Goal: Check status: Check status

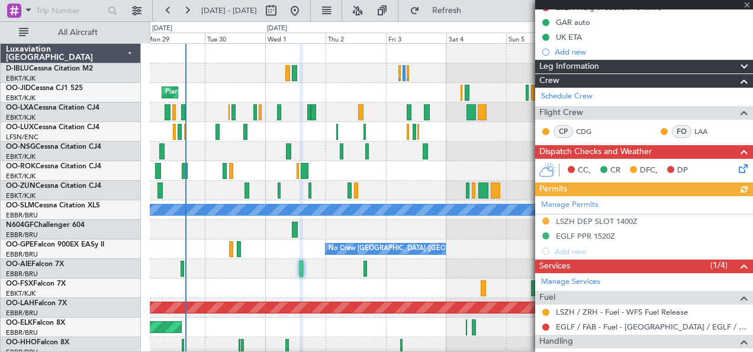
scroll to position [129, 0]
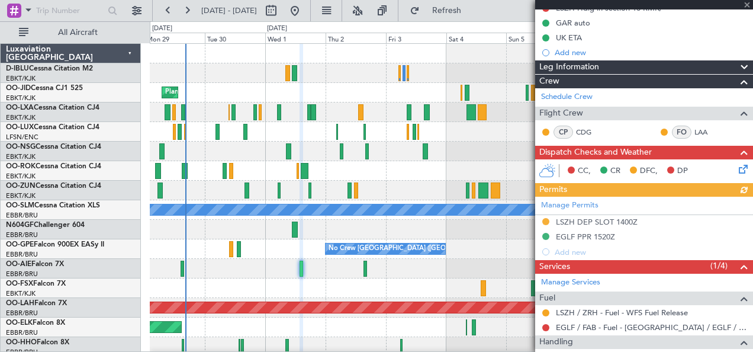
click at [162, 263] on div "Planned Maint [GEOGRAPHIC_DATA] ([GEOGRAPHIC_DATA])" at bounding box center [451, 269] width 603 height 20
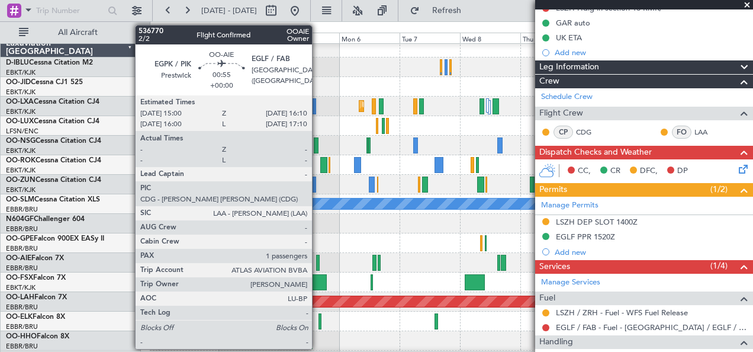
click at [318, 265] on div at bounding box center [317, 263] width 3 height 16
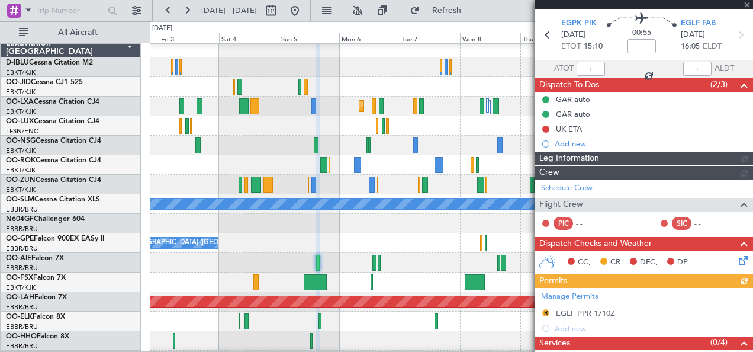
scroll to position [129, 0]
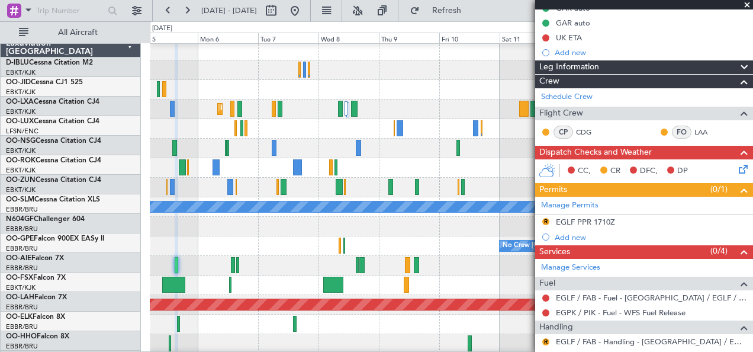
click at [182, 236] on div at bounding box center [451, 227] width 603 height 20
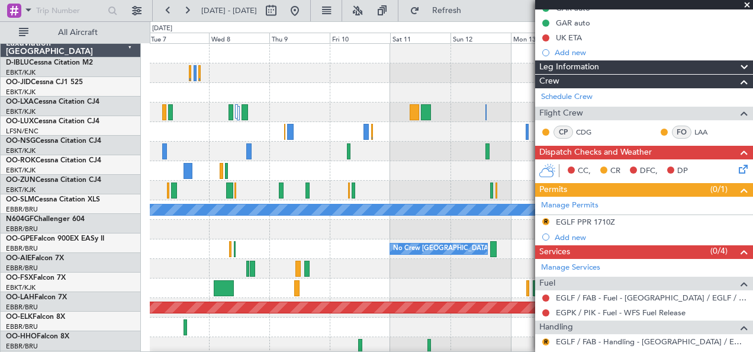
scroll to position [0, 0]
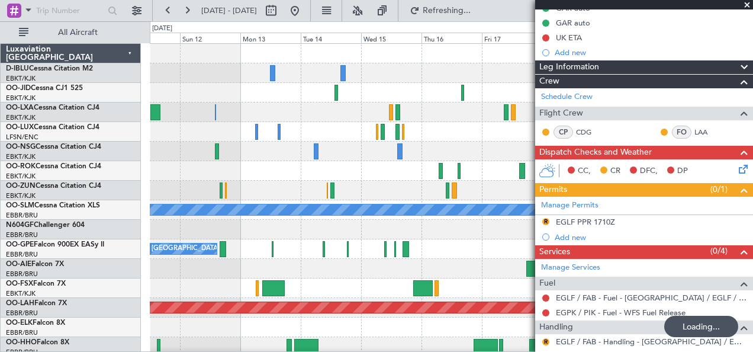
click at [81, 265] on div "A/C Unavailable Monchengladbach No Crew Brussels (Brussels National) No Crew Br…" at bounding box center [376, 186] width 753 height 330
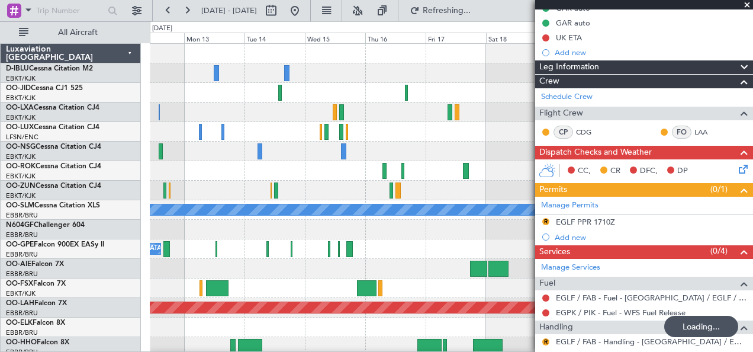
click at [168, 271] on div at bounding box center [451, 269] width 603 height 20
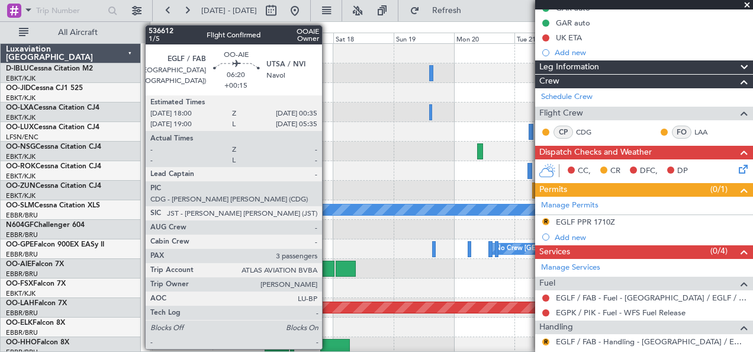
click at [328, 265] on div at bounding box center [325, 269] width 17 height 16
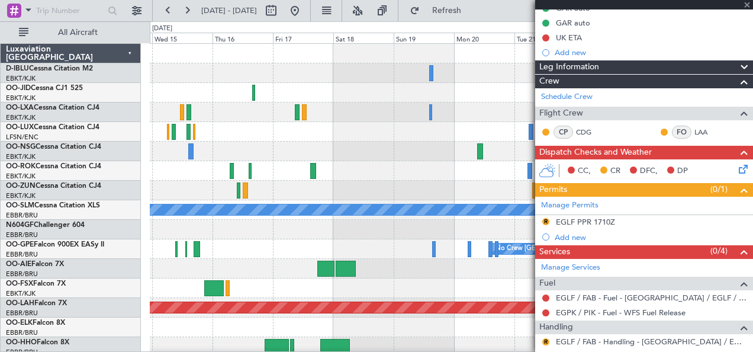
type input "+00:15"
type input "3"
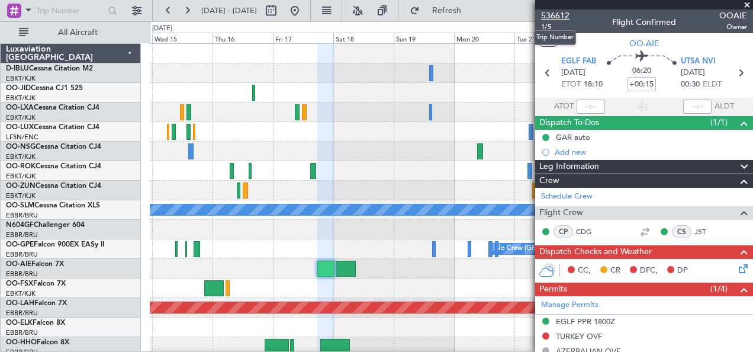
click at [567, 10] on span "536612" at bounding box center [555, 15] width 28 height 12
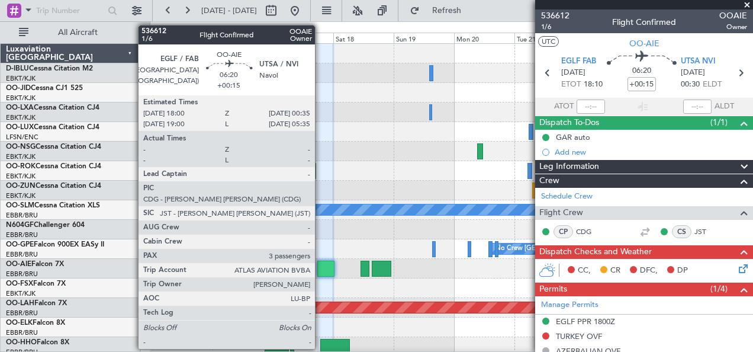
click at [321, 268] on div at bounding box center [325, 269] width 17 height 16
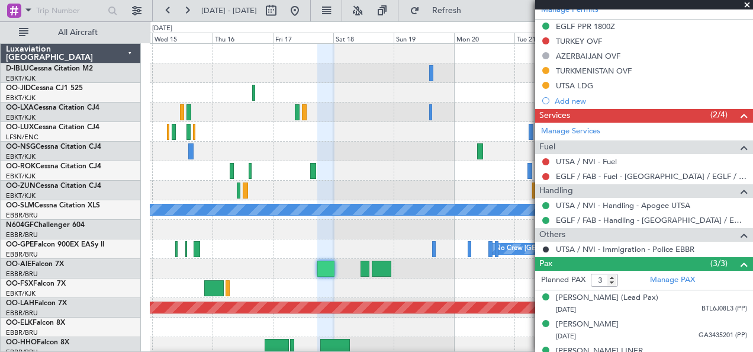
scroll to position [322, 0]
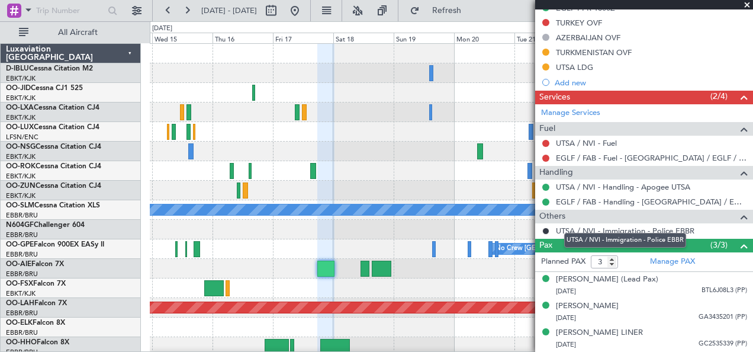
click at [678, 245] on div "UTSA / NVI - Immigration - Police EBBR" at bounding box center [625, 240] width 122 height 15
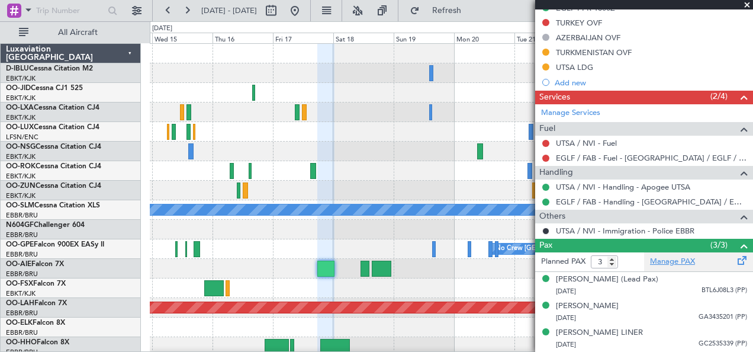
click at [675, 256] on link "Manage PAX" at bounding box center [672, 262] width 45 height 12
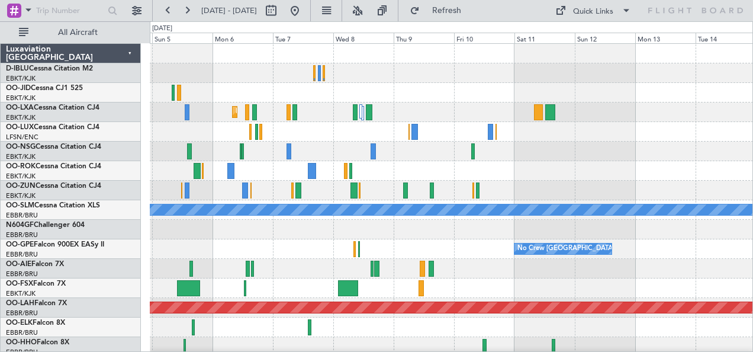
click at [43, 320] on div "Planned Maint Kortrijk-[GEOGRAPHIC_DATA] A/C Unavailable [GEOGRAPHIC_DATA] No C…" at bounding box center [376, 186] width 753 height 330
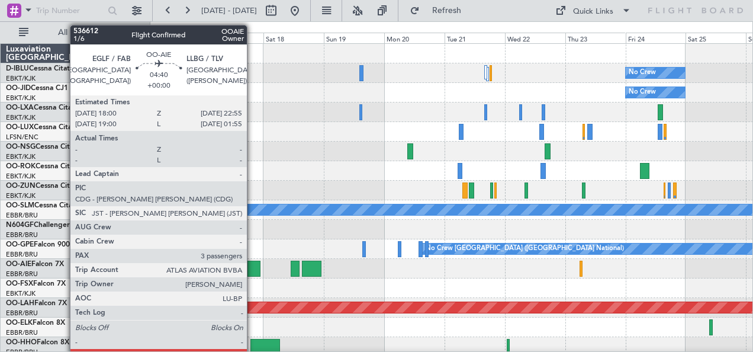
click at [253, 268] on div at bounding box center [254, 269] width 12 height 16
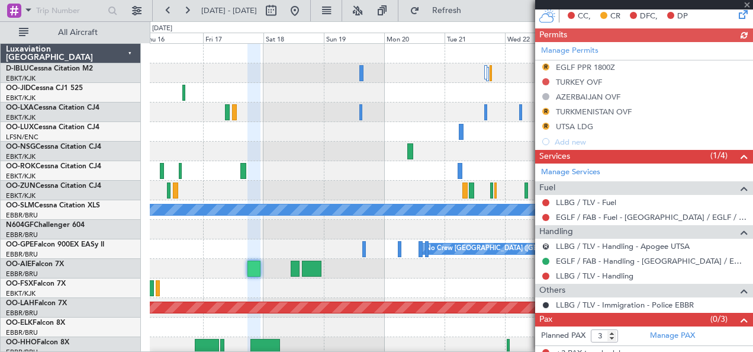
scroll to position [260, 0]
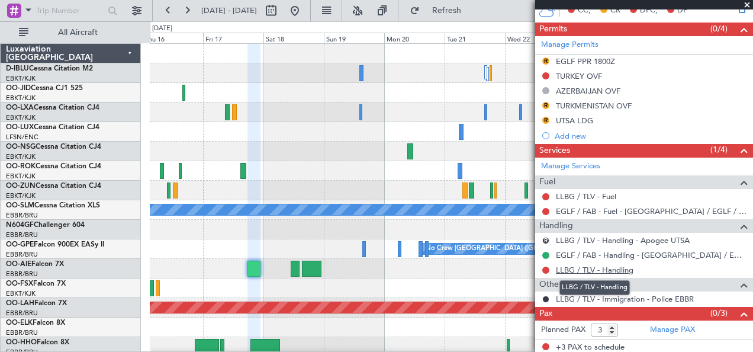
click at [615, 268] on link "LLBG / TLV - Handling" at bounding box center [595, 270] width 78 height 10
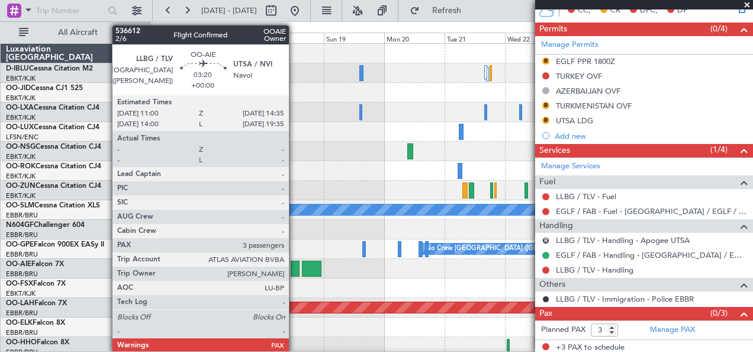
click at [295, 265] on div at bounding box center [295, 269] width 9 height 16
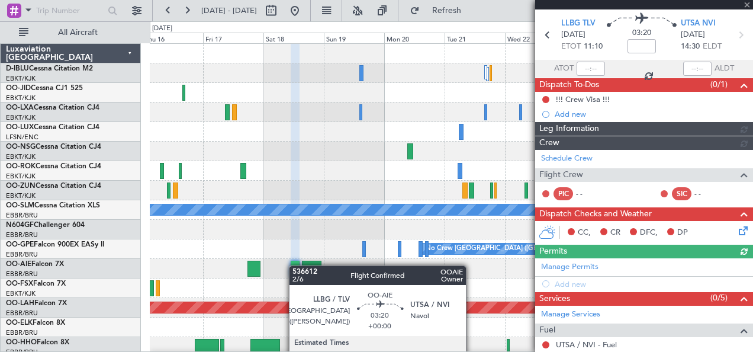
scroll to position [171, 0]
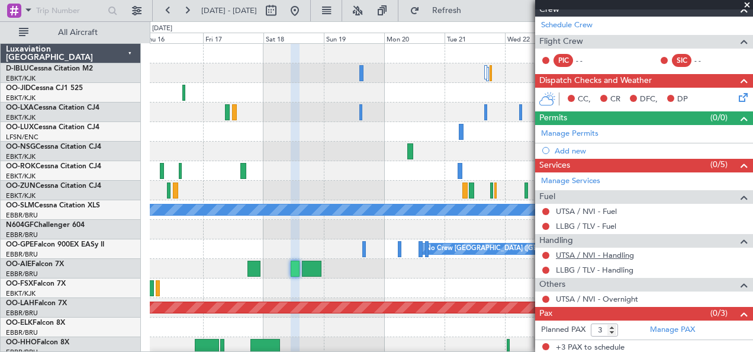
click at [622, 251] on link "UTSA / NVI - Handling" at bounding box center [595, 255] width 78 height 10
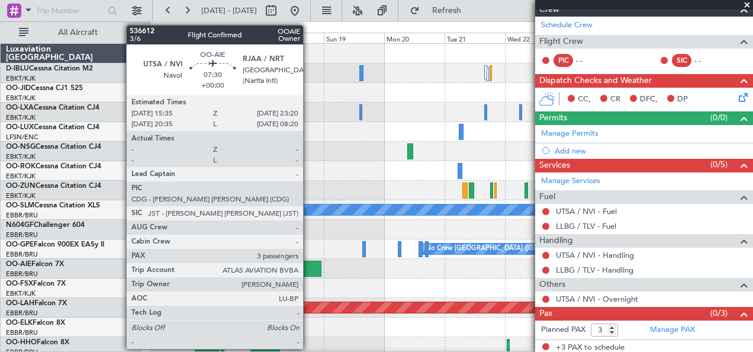
click at [309, 263] on div at bounding box center [312, 269] width 20 height 16
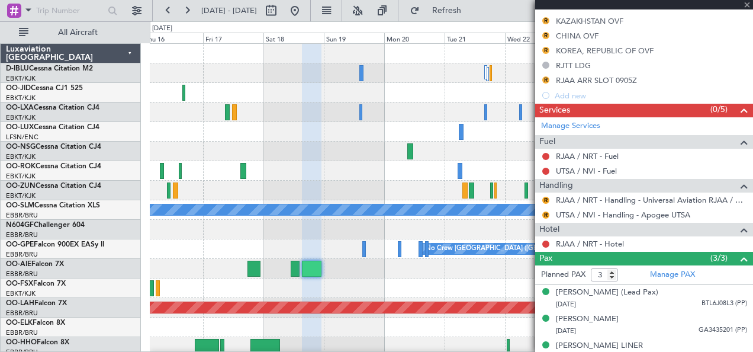
scroll to position [330, 0]
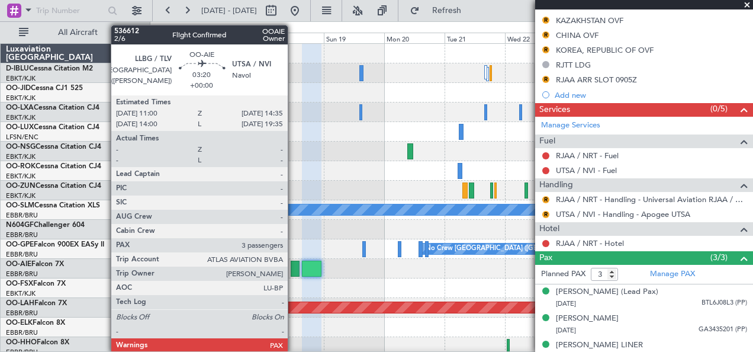
click at [294, 266] on div at bounding box center [295, 269] width 9 height 16
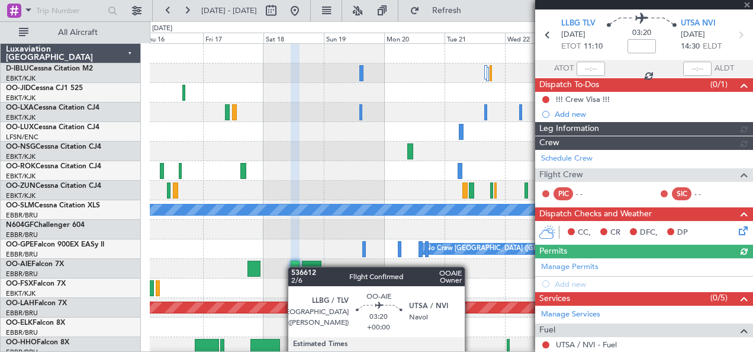
scroll to position [171, 0]
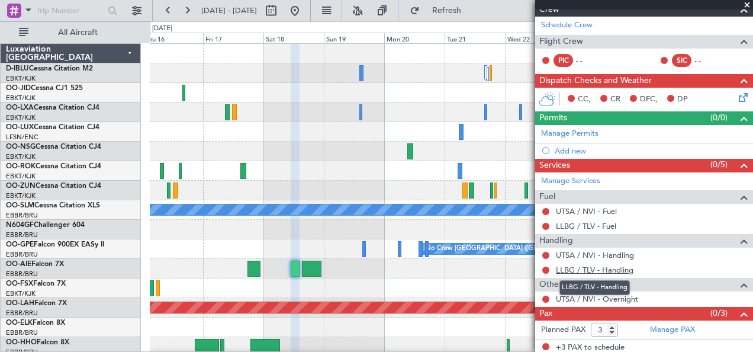
click at [594, 265] on link "LLBG / TLV - Handling" at bounding box center [595, 270] width 78 height 10
click at [584, 250] on link "UTSA / NVI - Handling" at bounding box center [595, 255] width 78 height 10
click at [288, 266] on div at bounding box center [451, 269] width 603 height 20
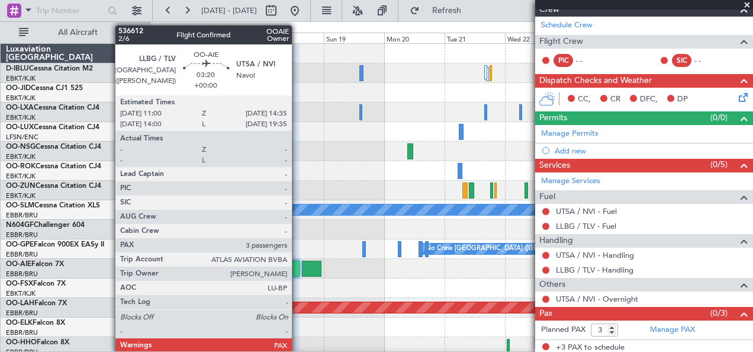
click at [298, 268] on div at bounding box center [295, 269] width 9 height 16
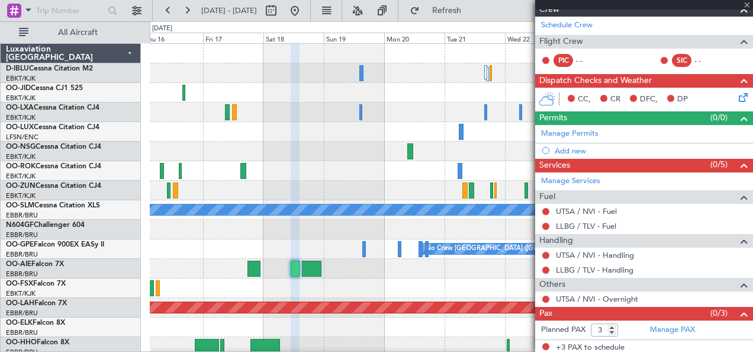
click at [192, 278] on div at bounding box center [451, 288] width 603 height 20
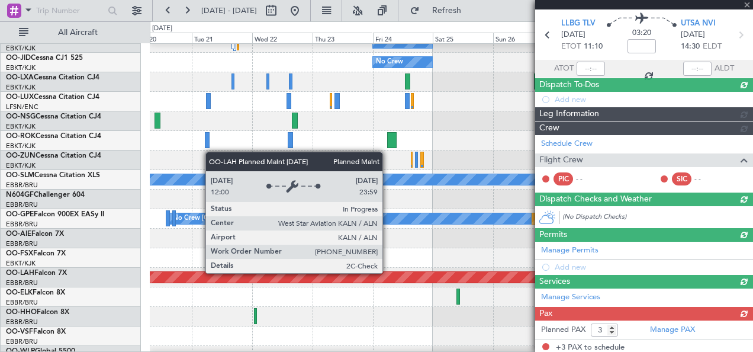
scroll to position [227, 0]
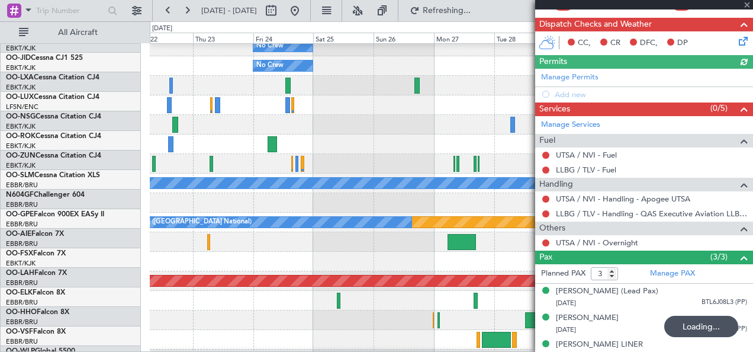
click at [287, 268] on div at bounding box center [451, 262] width 603 height 20
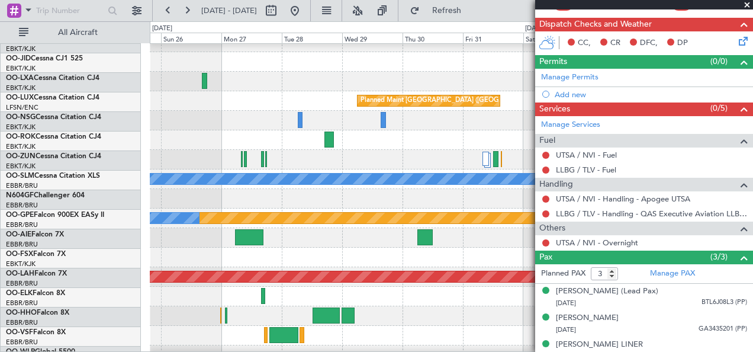
scroll to position [31, 0]
click at [308, 246] on div at bounding box center [451, 238] width 603 height 20
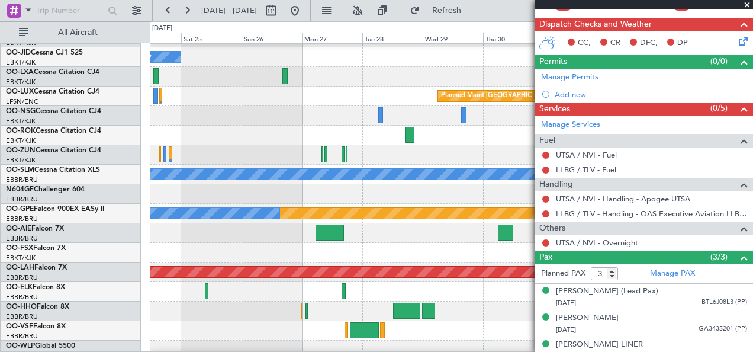
click at [382, 237] on div at bounding box center [451, 233] width 603 height 20
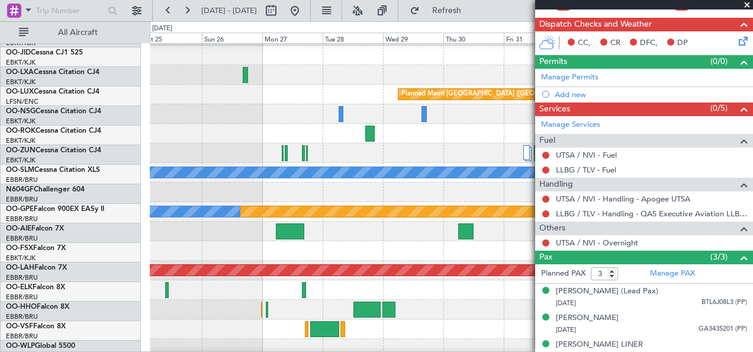
scroll to position [37, 0]
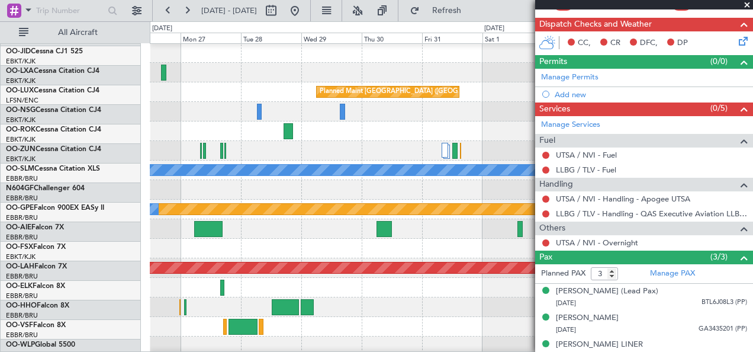
click at [406, 279] on div at bounding box center [451, 288] width 603 height 20
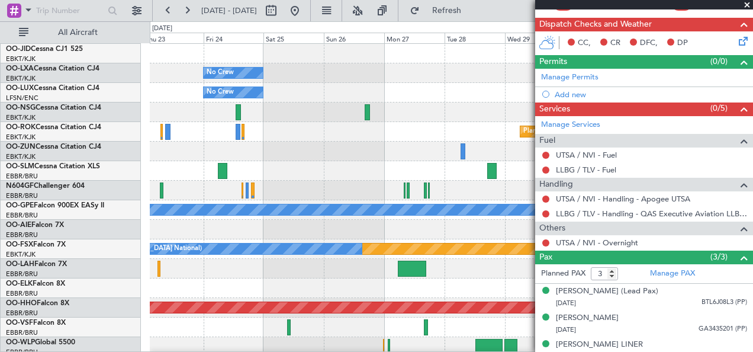
scroll to position [0, 0]
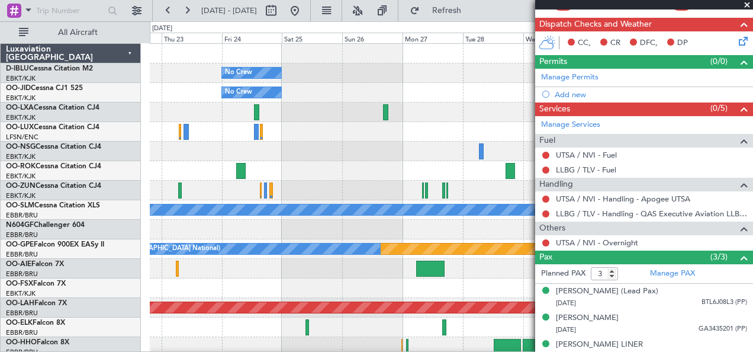
click at [538, 264] on fb-app "[DATE] - [DATE] Refresh Quick Links All Aircraft No Crew No Crew Planned Maint …" at bounding box center [376, 180] width 753 height 343
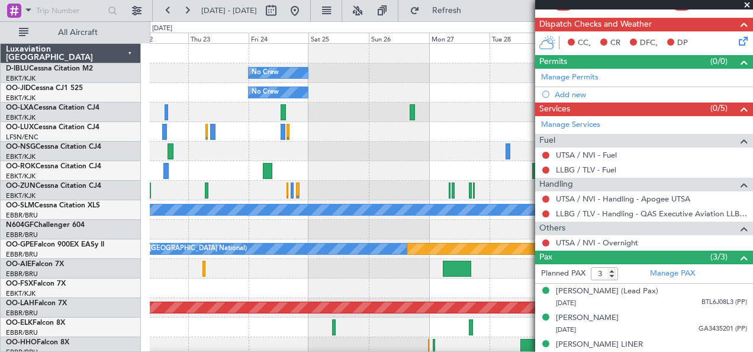
click at [233, 277] on div at bounding box center [451, 269] width 603 height 20
click at [520, 311] on div "Planned Maint [PERSON_NAME]-[GEOGRAPHIC_DATA][PERSON_NAME] ([GEOGRAPHIC_DATA][P…" at bounding box center [451, 308] width 603 height 20
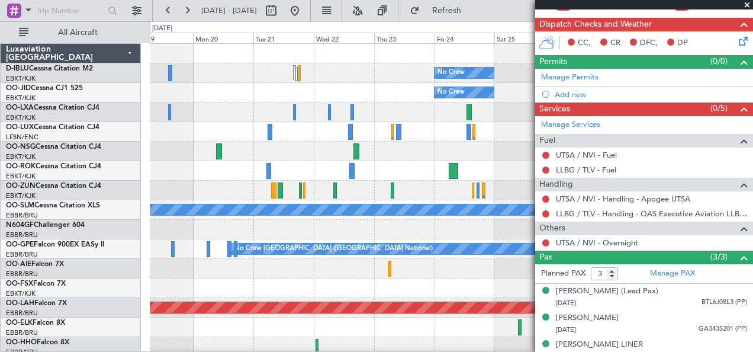
click at [589, 293] on fb-app "[DATE] - [DATE] Refresh Quick Links All Aircraft No Crew No Crew Planned Maint …" at bounding box center [376, 180] width 753 height 343
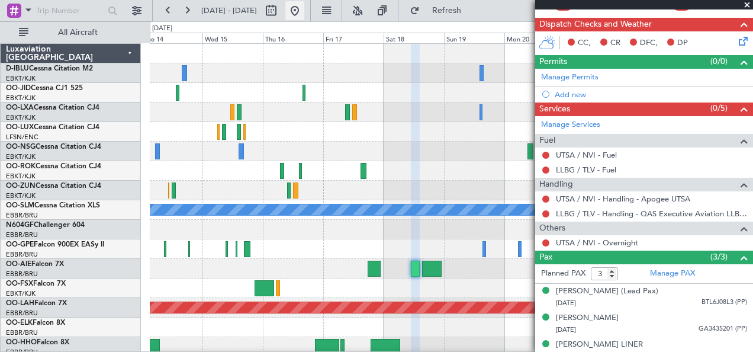
click at [304, 8] on button at bounding box center [294, 10] width 19 height 19
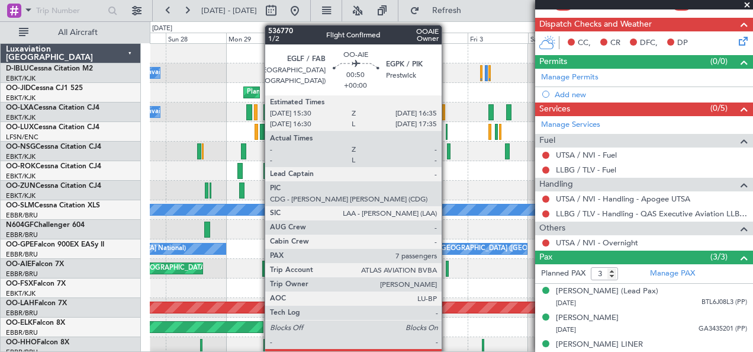
click at [446, 274] on div at bounding box center [447, 269] width 3 height 16
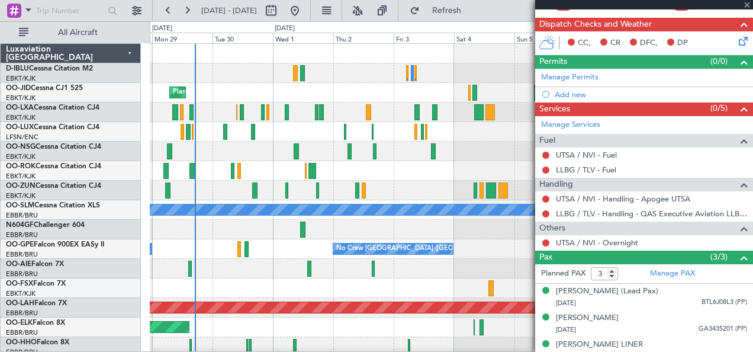
click at [362, 351] on div at bounding box center [451, 347] width 603 height 20
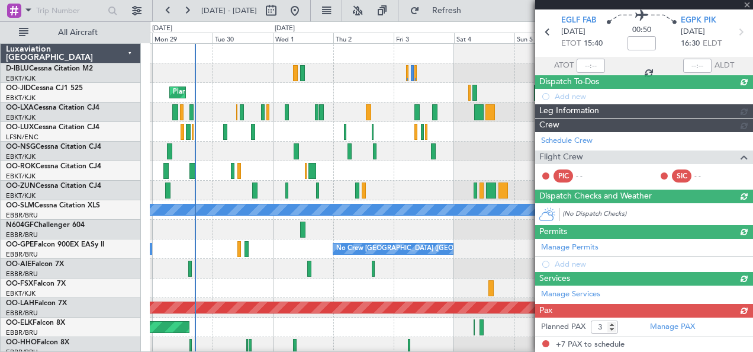
type input "7"
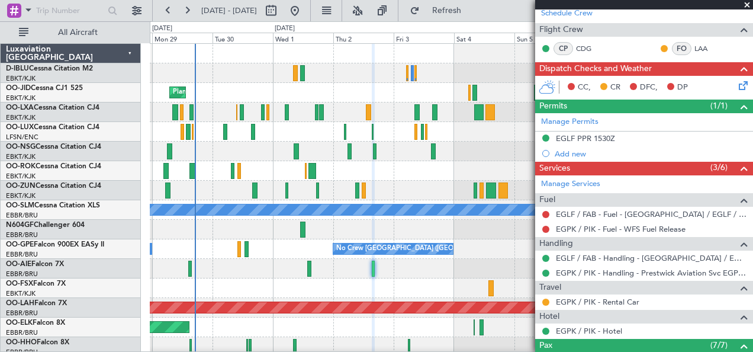
scroll to position [287, 0]
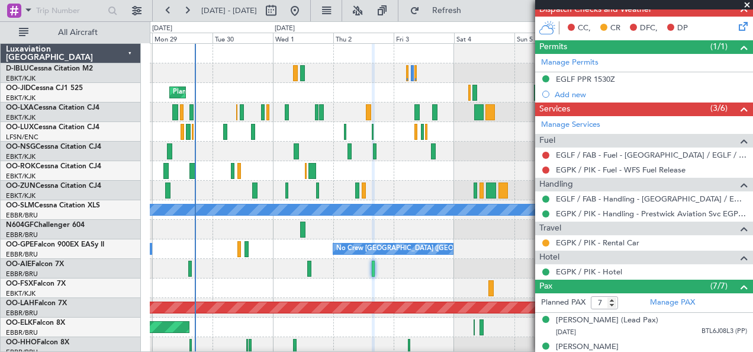
click at [95, 268] on div "A/C Unavailable [GEOGRAPHIC_DATA]-[GEOGRAPHIC_DATA] A/C Unavailable [GEOGRAPHIC…" at bounding box center [376, 186] width 753 height 330
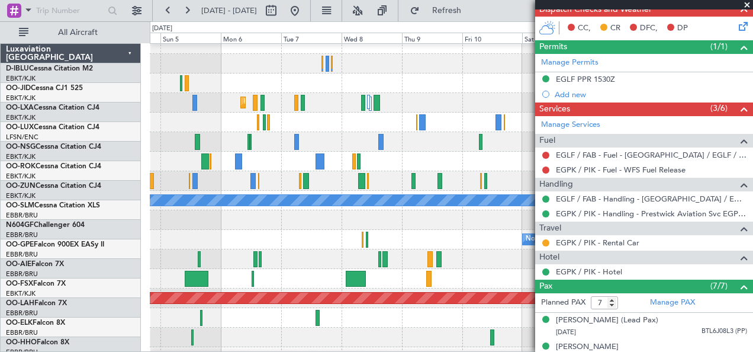
scroll to position [9, 0]
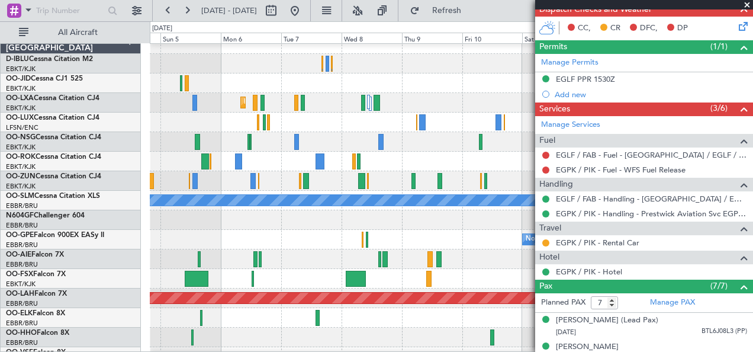
click at [68, 254] on div "Planned Maint Kortrijk-[GEOGRAPHIC_DATA] A/C Unavailable [GEOGRAPHIC_DATA] No C…" at bounding box center [376, 186] width 753 height 330
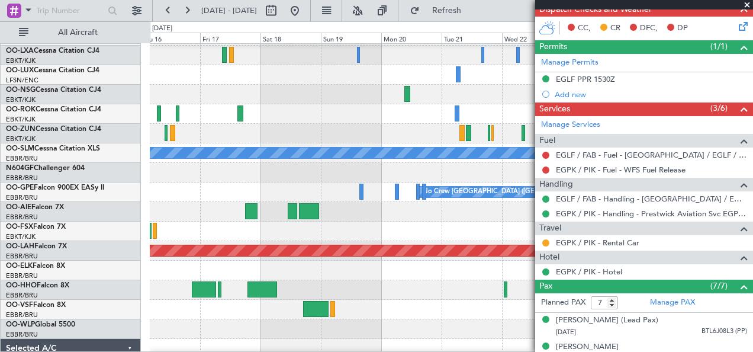
scroll to position [58, 0]
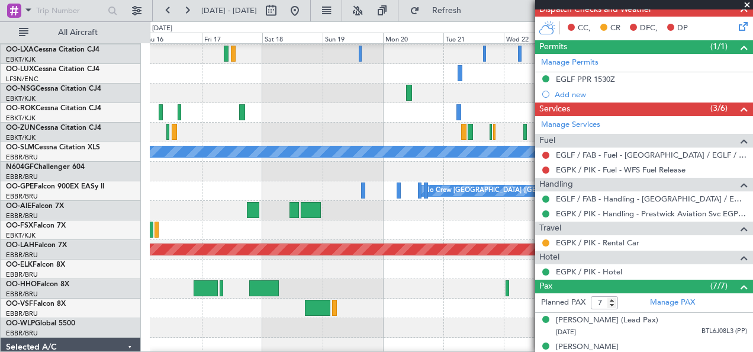
click at [202, 217] on div at bounding box center [451, 211] width 603 height 20
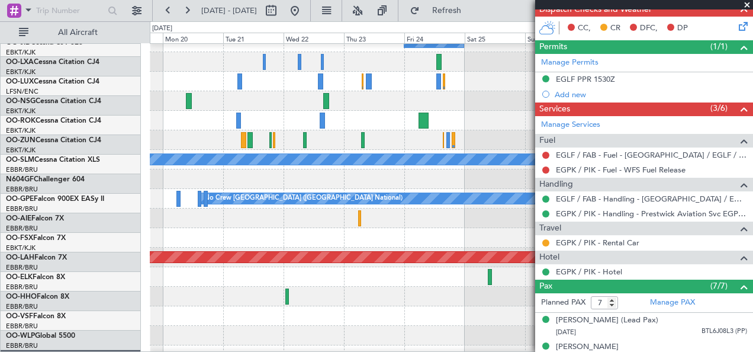
click at [146, 239] on div "No Crew No Crew Planned Maint [GEOGRAPHIC_DATA] ([GEOGRAPHIC_DATA]) A/C Unavail…" at bounding box center [376, 186] width 753 height 330
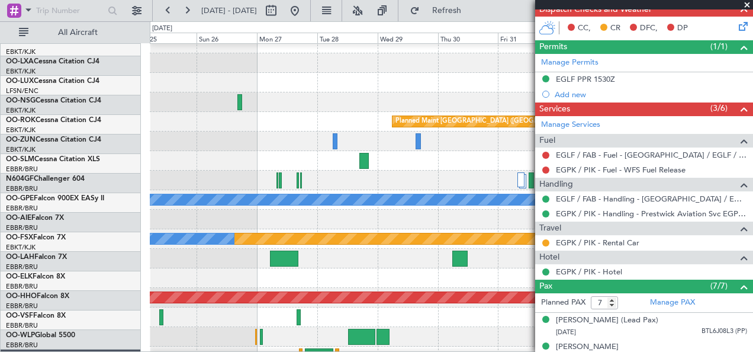
scroll to position [9, 0]
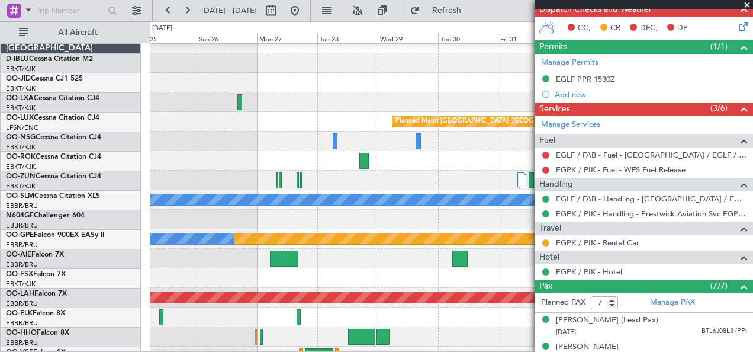
click at [172, 271] on div at bounding box center [451, 278] width 603 height 20
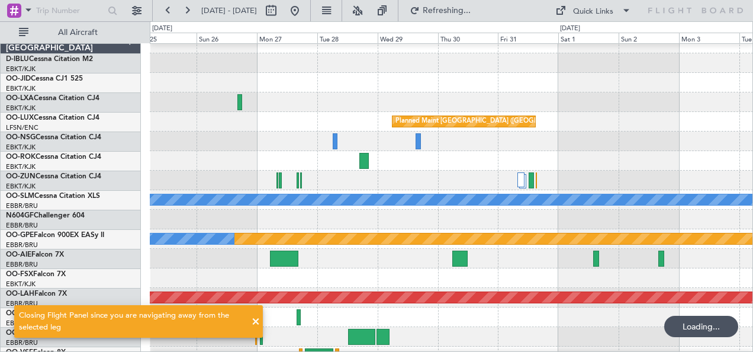
scroll to position [0, 0]
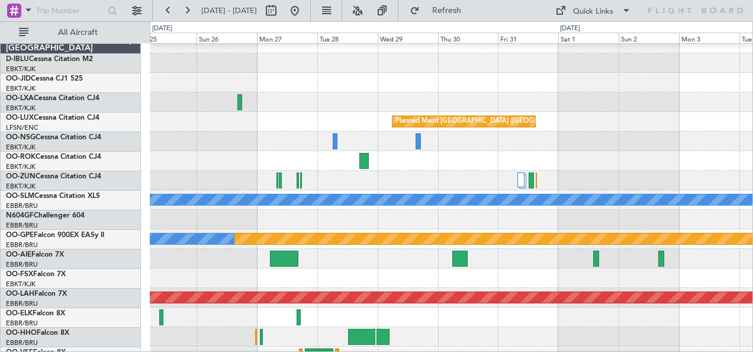
click at [311, 14] on fb-range-datepicker "[DATE] - [DATE]" at bounding box center [231, 10] width 159 height 21
click at [304, 12] on button at bounding box center [294, 10] width 19 height 19
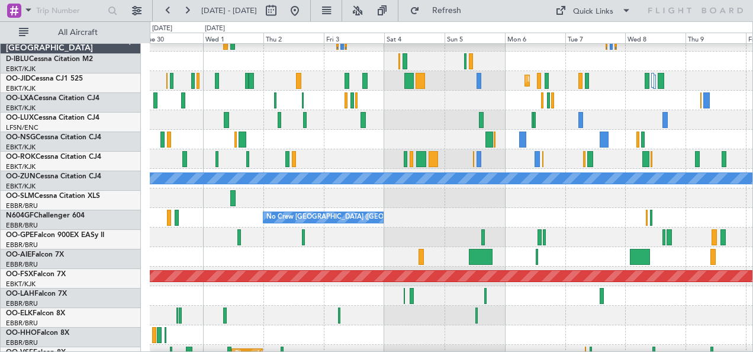
click at [398, 222] on div "No Crew [GEOGRAPHIC_DATA] ([GEOGRAPHIC_DATA] National) No Crew [GEOGRAPHIC_DATA…" at bounding box center [451, 218] width 603 height 20
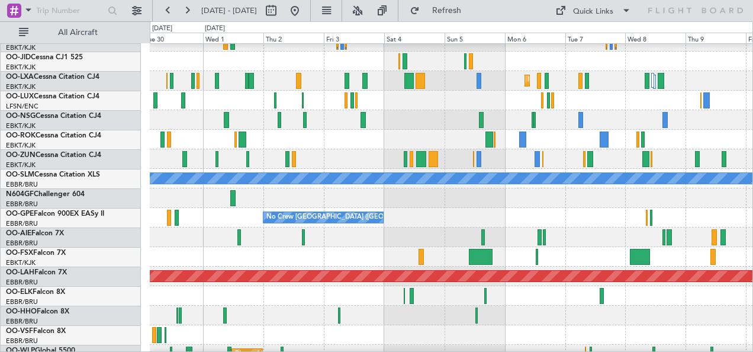
click at [345, 208] on div at bounding box center [451, 198] width 603 height 20
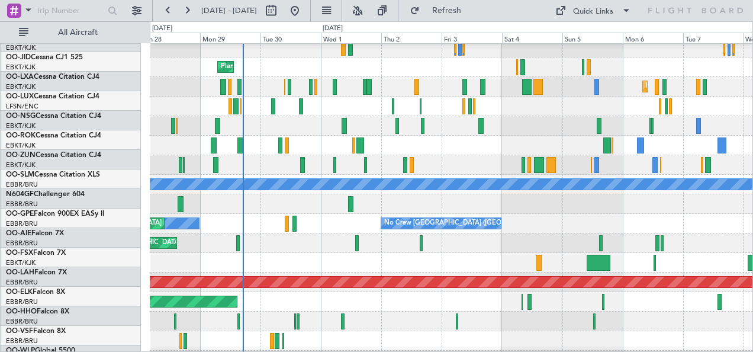
scroll to position [25, 0]
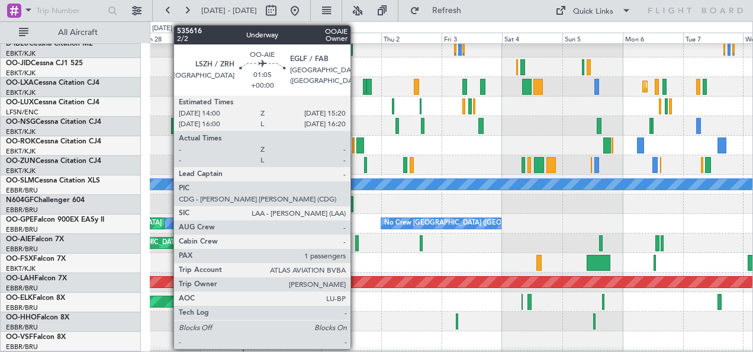
click at [356, 240] on div at bounding box center [357, 243] width 4 height 16
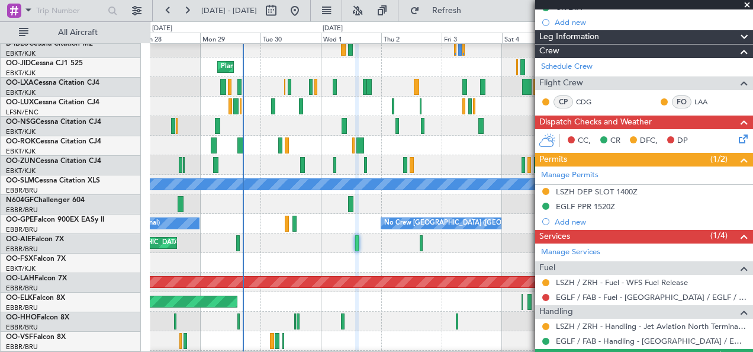
scroll to position [224, 0]
